Goal: Task Accomplishment & Management: Manage account settings

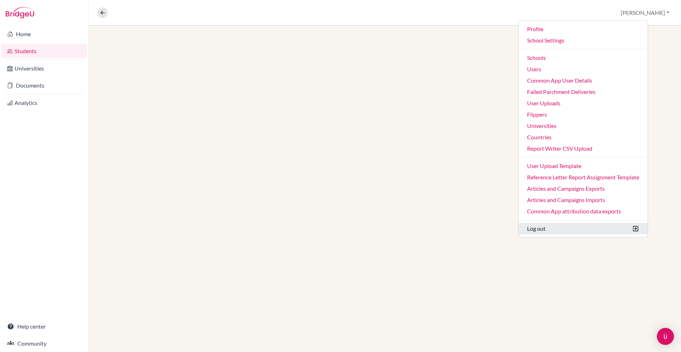
click at [562, 224] on button "Log out" at bounding box center [582, 228] width 129 height 11
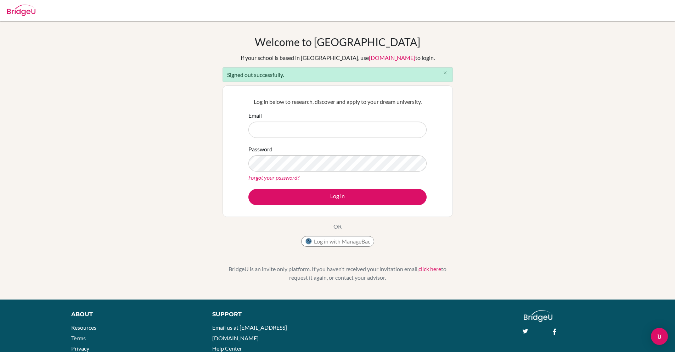
click at [289, 133] on input "Email" at bounding box center [337, 130] width 178 height 16
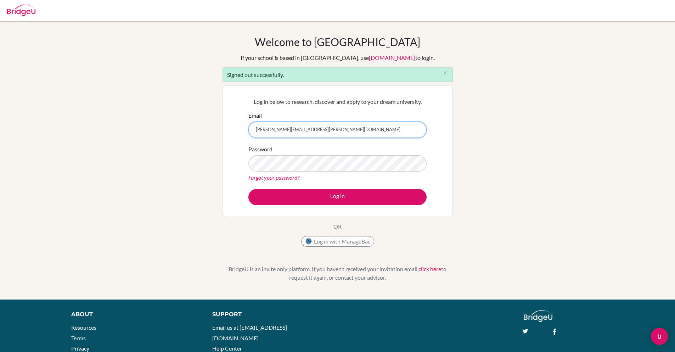
click at [277, 131] on input "sanchita+kim@bridge-u.com" at bounding box center [337, 130] width 178 height 16
type input "sanchita+riya@bridge-u.com"
click at [248, 189] on button "Log in" at bounding box center [337, 197] width 178 height 16
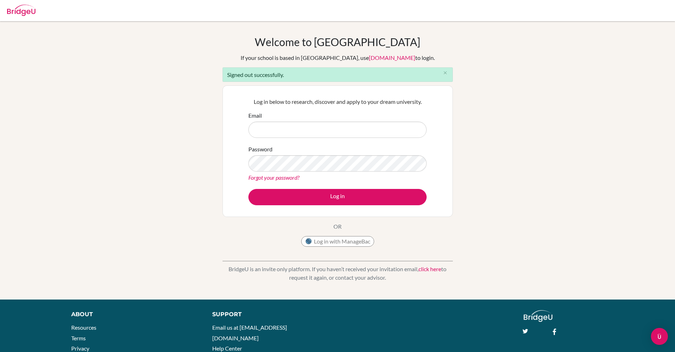
click at [277, 133] on input "Email" at bounding box center [337, 130] width 178 height 16
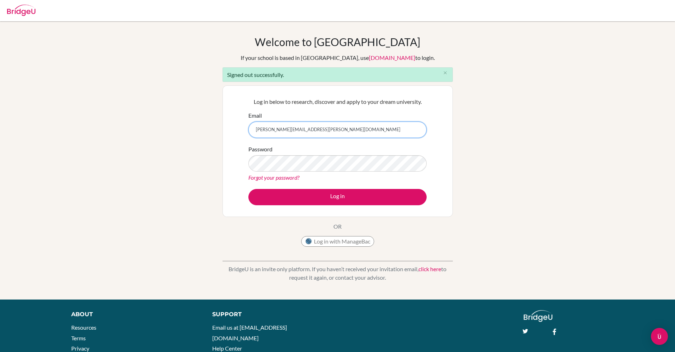
click at [279, 129] on input "[PERSON_NAME][EMAIL_ADDRESS][PERSON_NAME][DOMAIN_NAME]" at bounding box center [337, 130] width 178 height 16
type input "[PERSON_NAME][EMAIL_ADDRESS][DOMAIN_NAME]"
click at [248, 189] on button "Log in" at bounding box center [337, 197] width 178 height 16
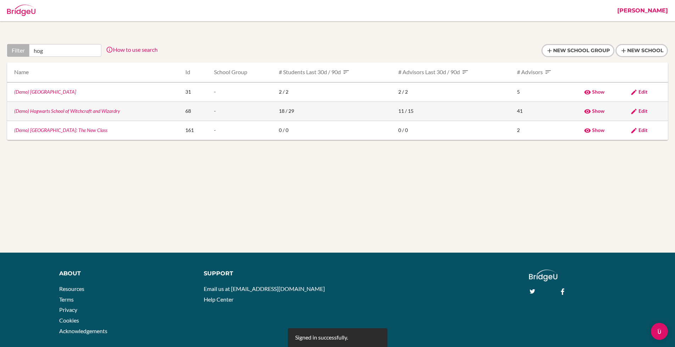
type input "hog"
click at [81, 109] on link "(Demo) Hogwarts School of Witchcraft and Wizardry" at bounding box center [67, 111] width 106 height 6
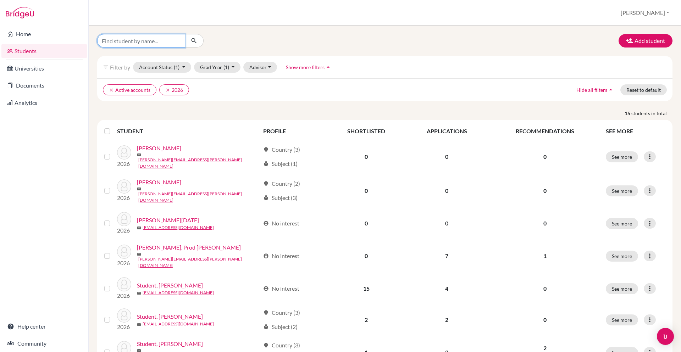
click at [157, 42] on input "Find student by name..." at bounding box center [141, 40] width 88 height 13
type input "[PERSON_NAME]"
click button "submit" at bounding box center [194, 40] width 19 height 13
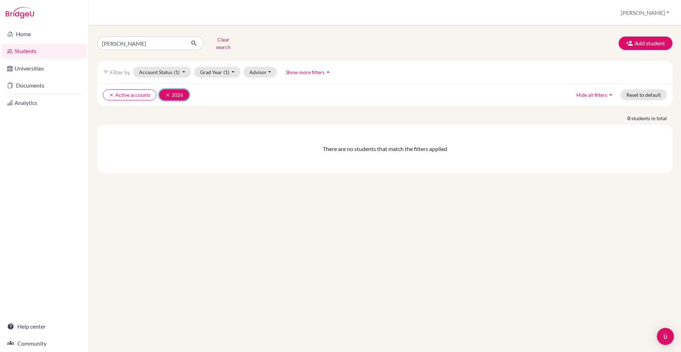
click at [167, 93] on icon "clear" at bounding box center [167, 95] width 5 height 5
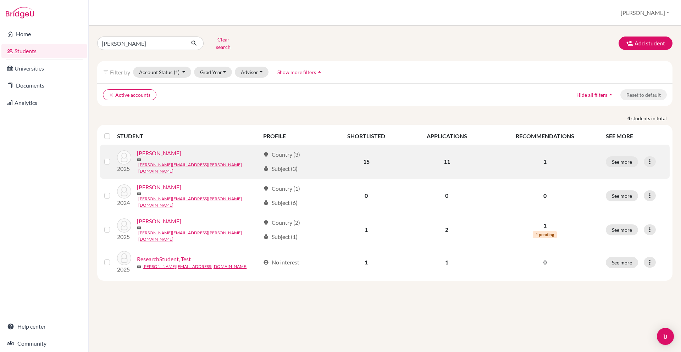
click at [113, 157] on label at bounding box center [113, 157] width 0 height 0
click at [0, 0] on input "checkbox" at bounding box center [0, 0] width 0 height 0
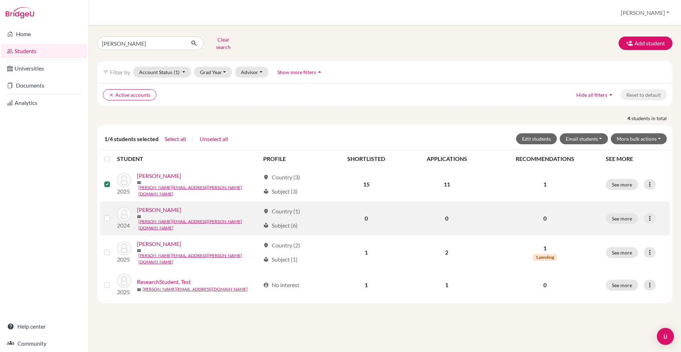
click at [113, 214] on label at bounding box center [113, 214] width 0 height 0
click at [0, 0] on input "checkbox" at bounding box center [0, 0] width 0 height 0
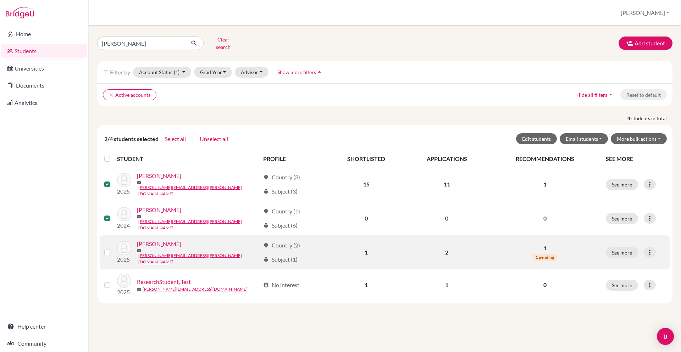
click at [107, 248] on div at bounding box center [108, 252] width 9 height 9
click at [113, 248] on label at bounding box center [113, 248] width 0 height 0
click at [0, 0] on input "checkbox" at bounding box center [0, 0] width 0 height 0
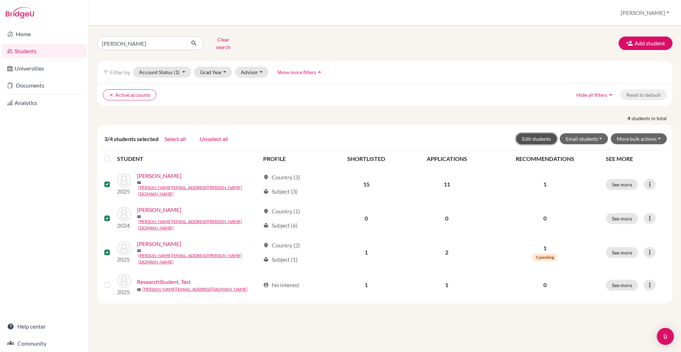
click at [538, 133] on button "Edit students" at bounding box center [536, 138] width 41 height 11
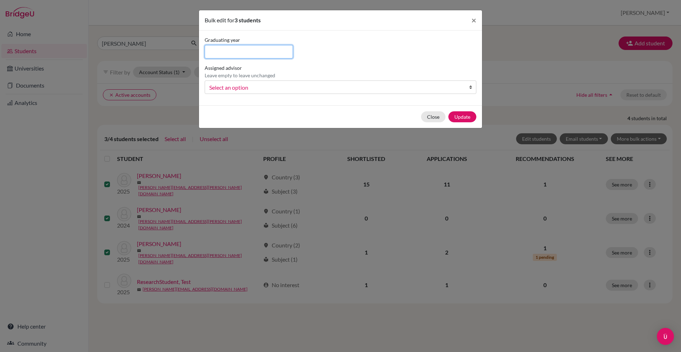
click at [259, 53] on input at bounding box center [249, 51] width 88 height 13
type input "2026"
click button "Update" at bounding box center [462, 116] width 28 height 11
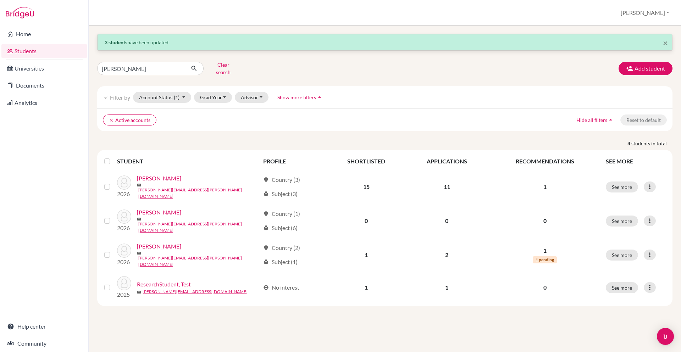
click at [655, 20] on div "Students overview Sanchita Profile School Settings Admin Schools Users Common A…" at bounding box center [385, 13] width 592 height 26
click at [658, 14] on button "Sanchita" at bounding box center [644, 12] width 55 height 13
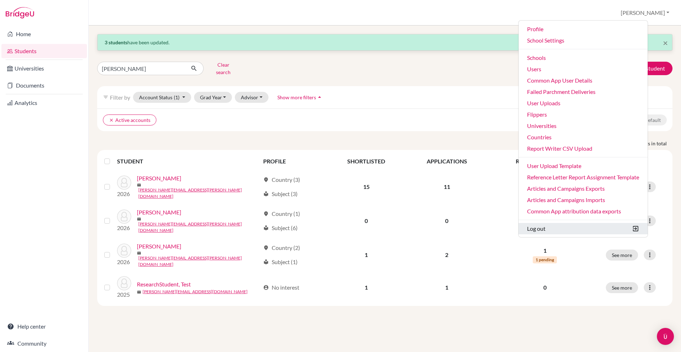
click at [576, 233] on button "Log out" at bounding box center [582, 228] width 129 height 11
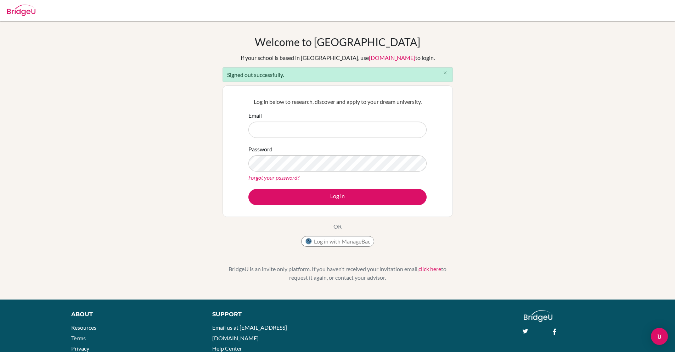
click at [312, 132] on input "Email" at bounding box center [337, 130] width 178 height 16
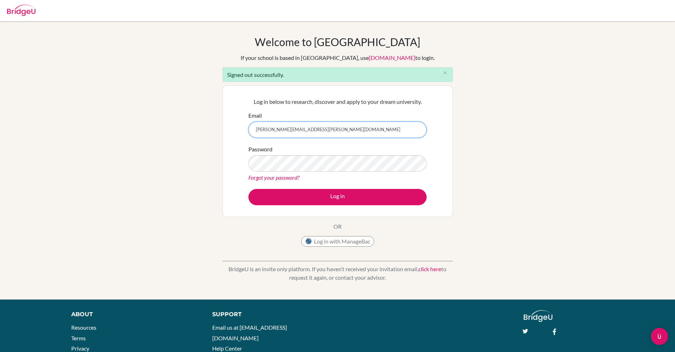
click at [276, 130] on input "[PERSON_NAME][EMAIL_ADDRESS][PERSON_NAME][DOMAIN_NAME]" at bounding box center [337, 130] width 178 height 16
type input "sanchita+daisy@bridge-u.com"
click at [248, 189] on button "Log in" at bounding box center [337, 197] width 178 height 16
